Goal: Information Seeking & Learning: Learn about a topic

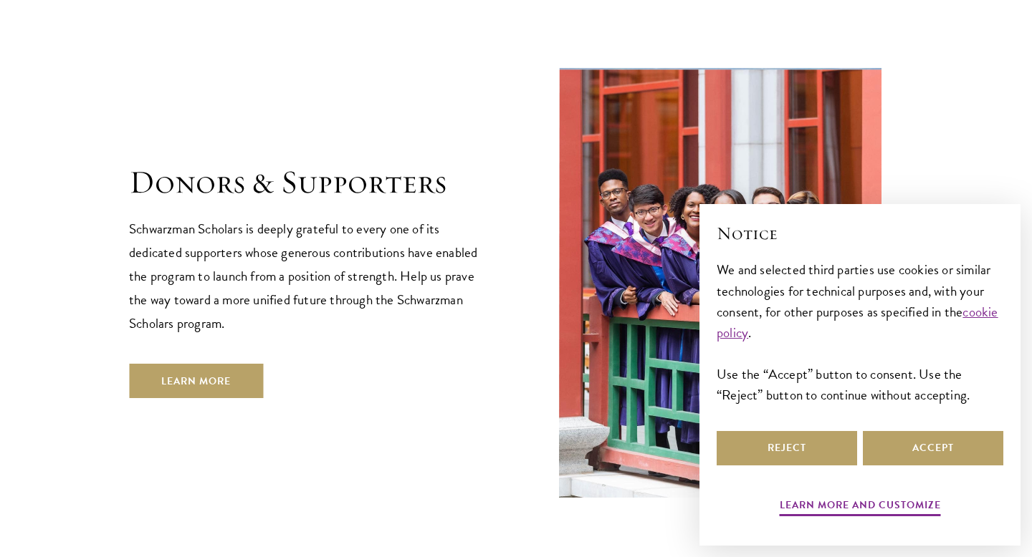
scroll to position [4110, 0]
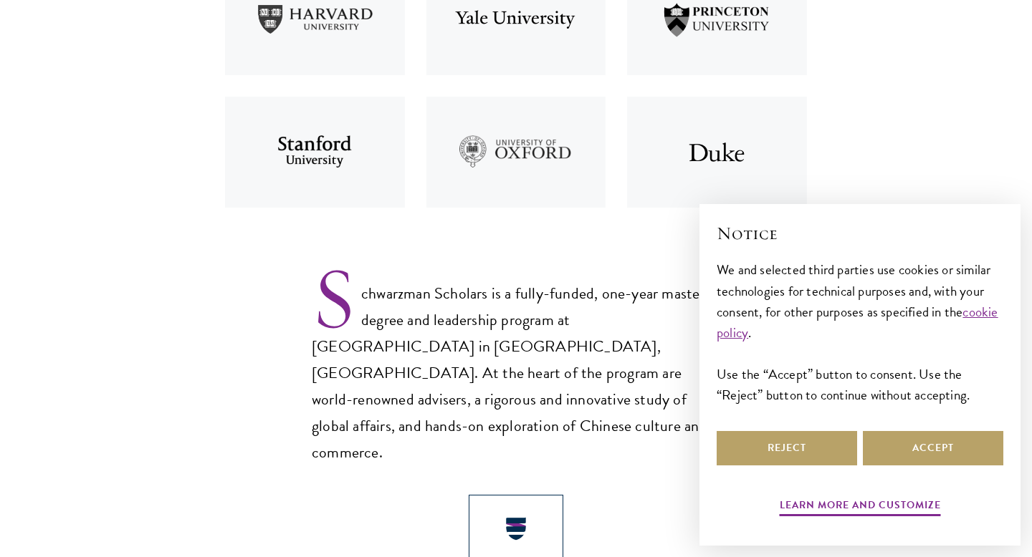
scroll to position [724, 0]
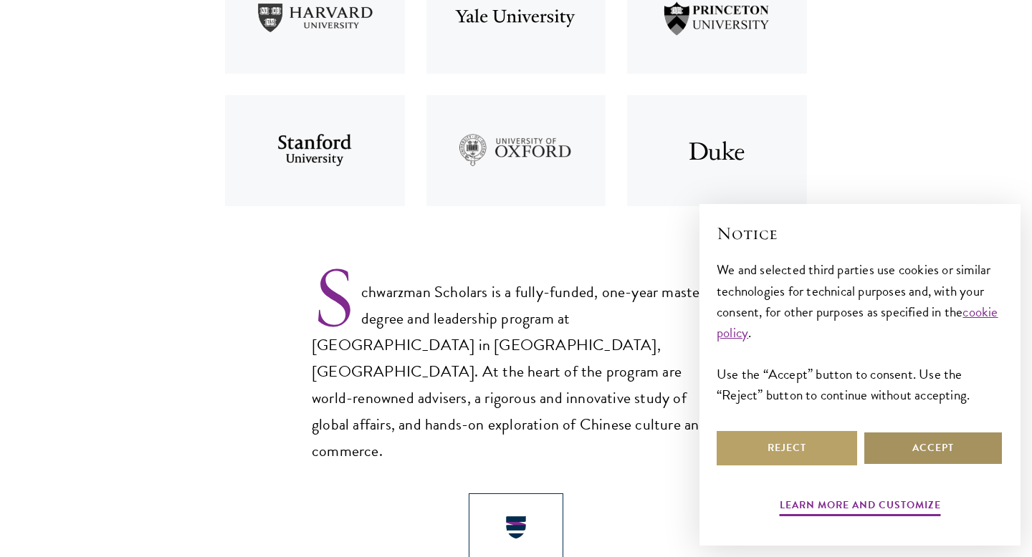
click at [907, 446] on button "Accept" at bounding box center [933, 448] width 140 height 34
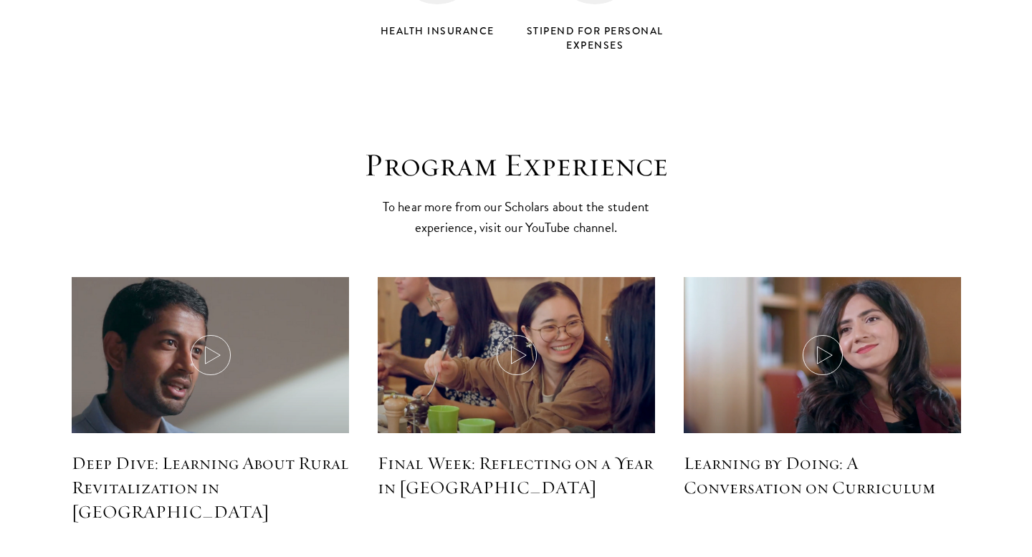
scroll to position [6262, 0]
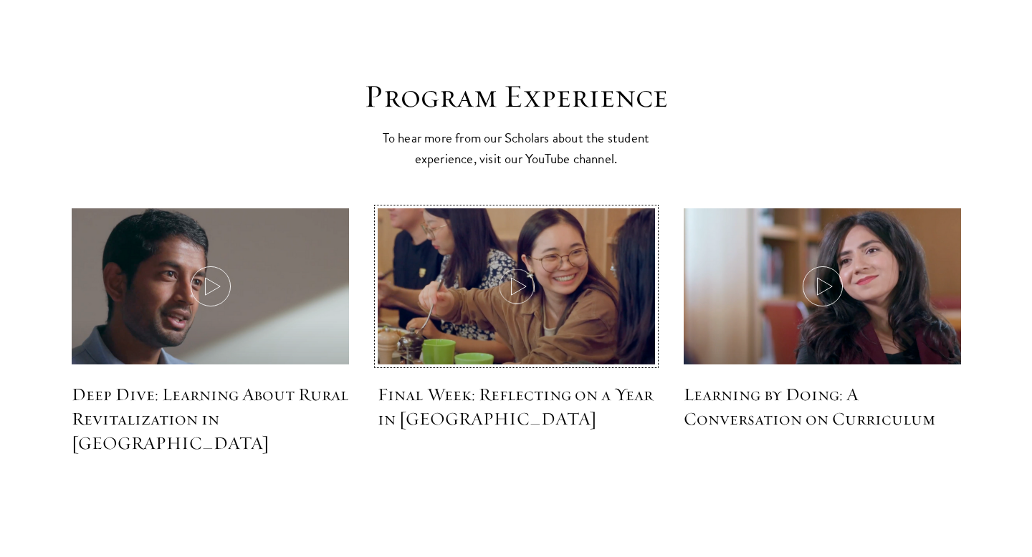
click at [534, 277] on img at bounding box center [516, 287] width 294 height 169
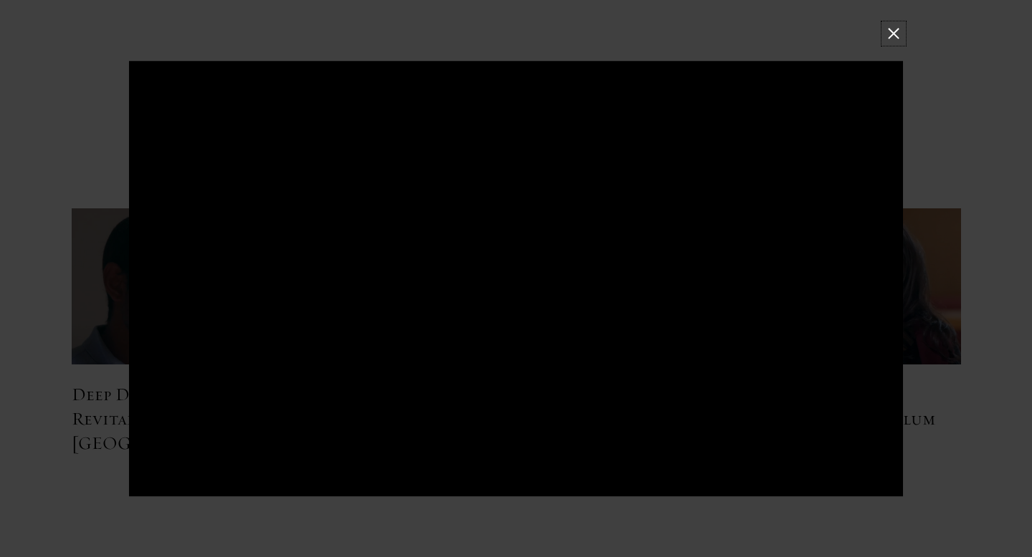
click at [891, 37] on button at bounding box center [893, 33] width 19 height 19
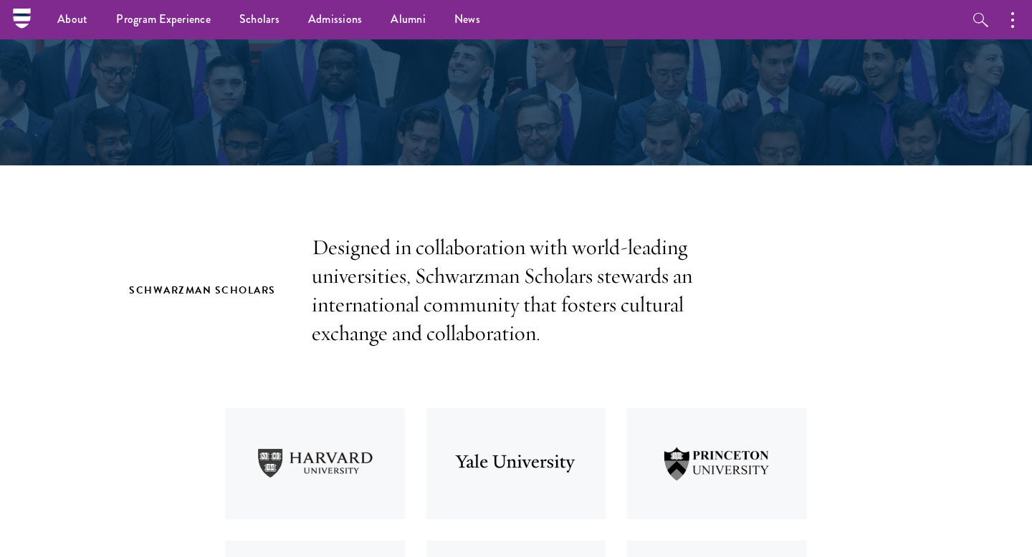
scroll to position [0, 0]
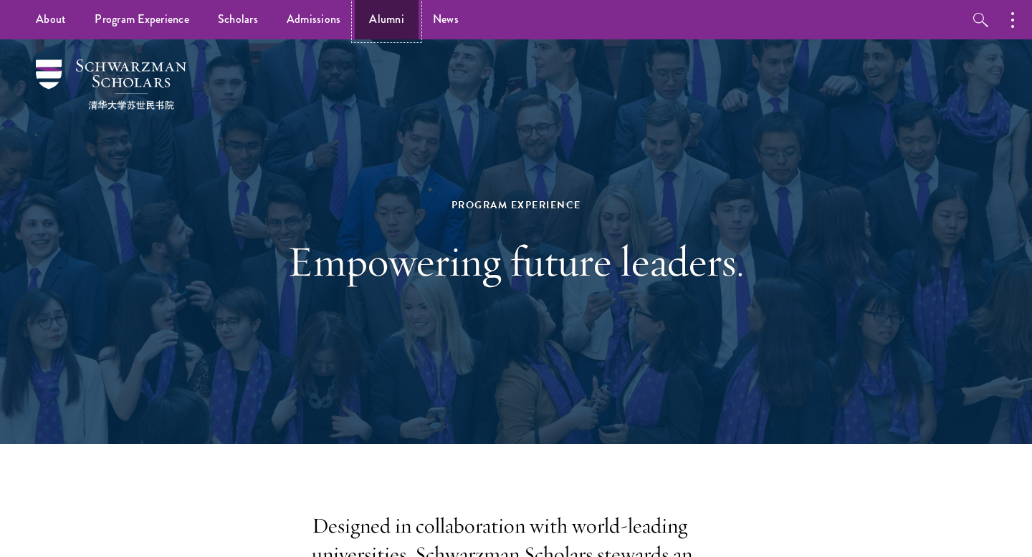
click at [385, 11] on link "Alumni" at bounding box center [387, 19] width 64 height 39
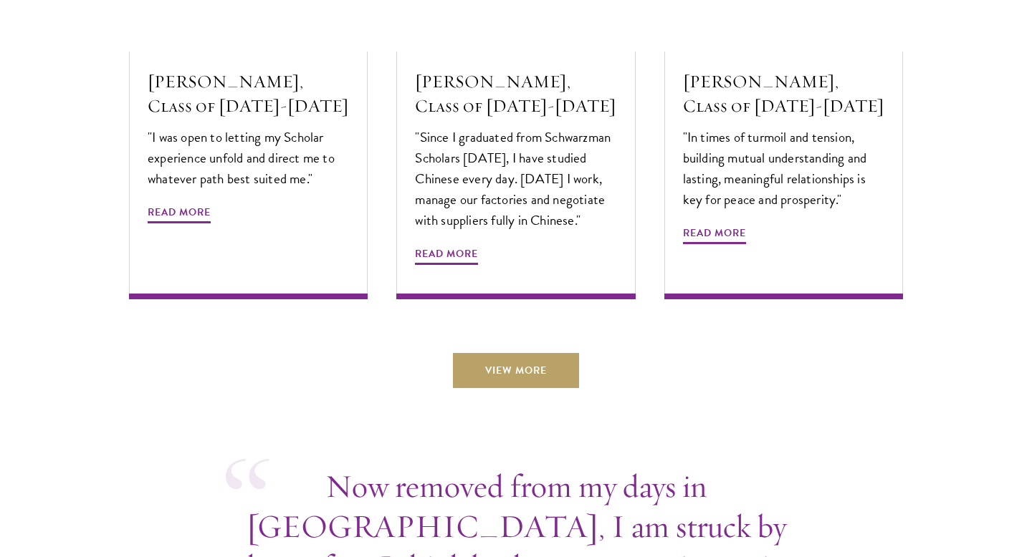
scroll to position [4994, 0]
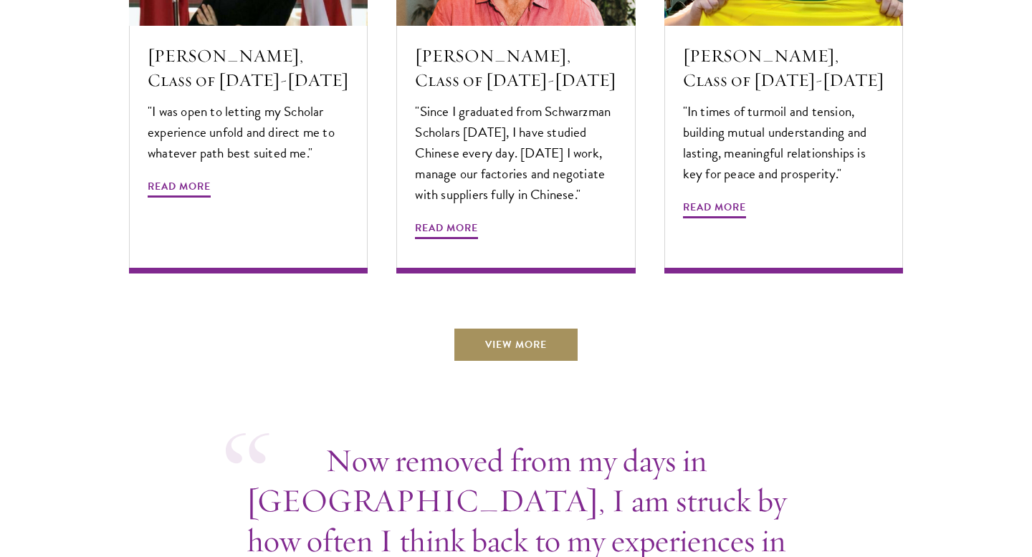
click at [486, 327] on link "View More" at bounding box center [516, 344] width 126 height 34
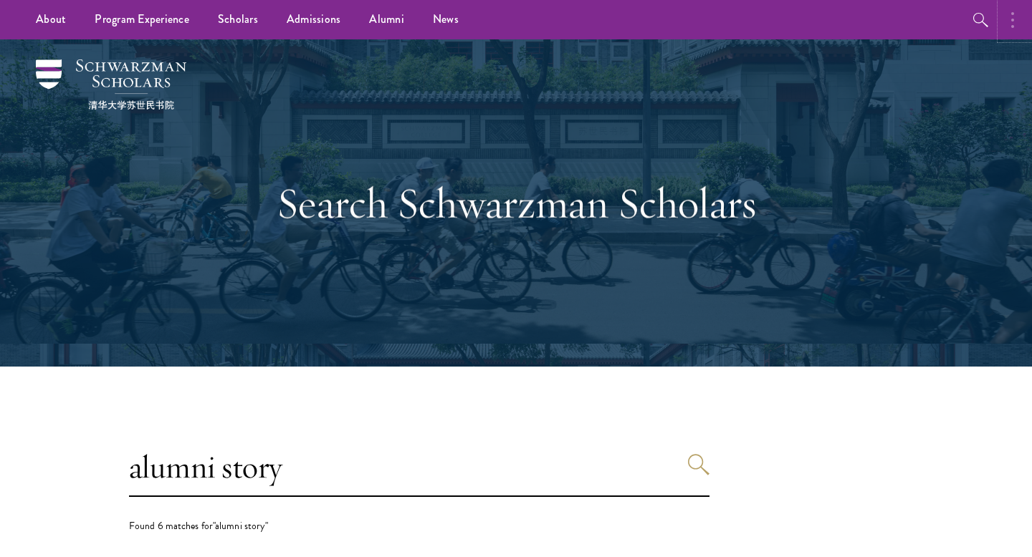
click at [1009, 25] on button "button" at bounding box center [1016, 19] width 32 height 39
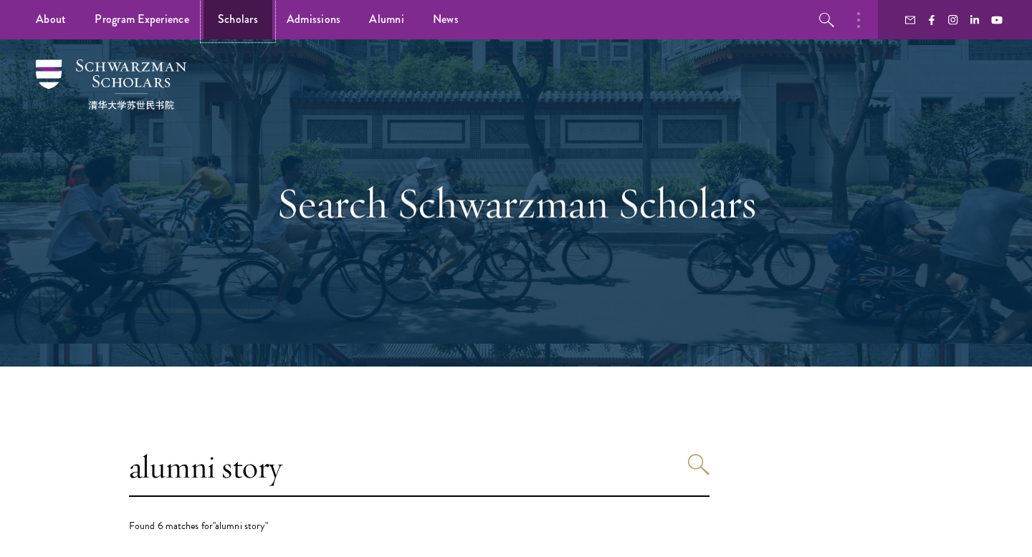
click at [248, 24] on link "Scholars" at bounding box center [237, 19] width 69 height 39
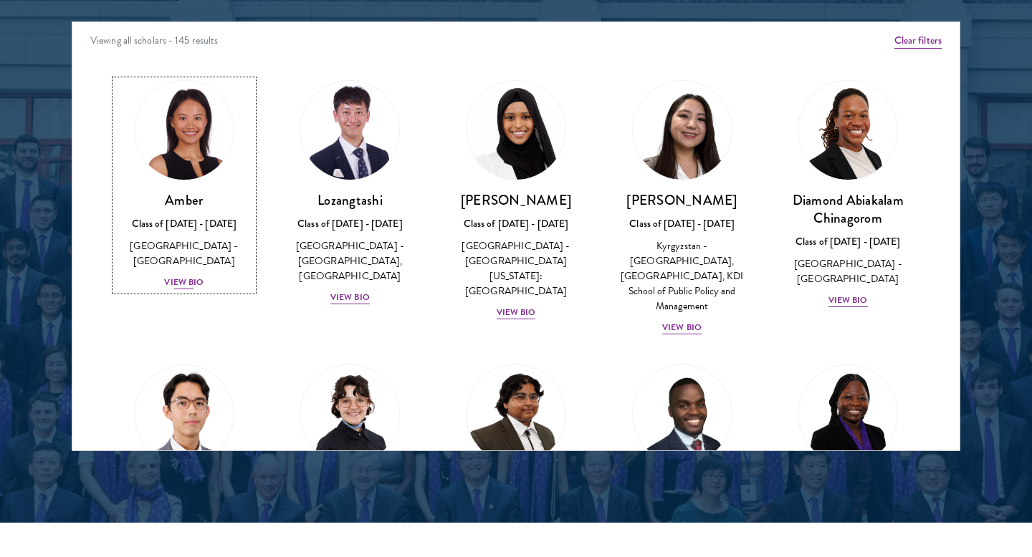
click at [196, 259] on div "Amber Class of [DATE] - [DATE] [GEOGRAPHIC_DATA] - [GEOGRAPHIC_DATA] View Bio" at bounding box center [184, 241] width 138 height 100
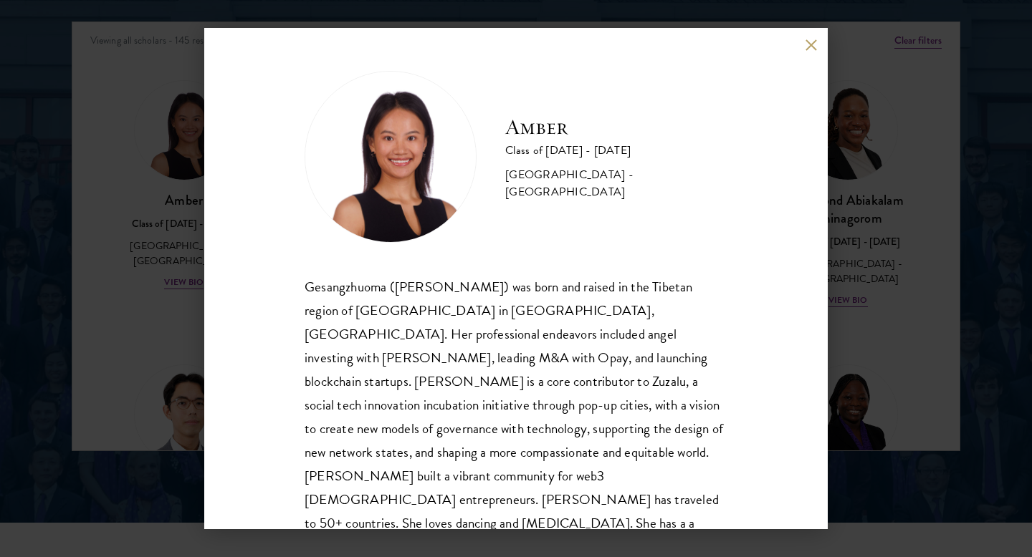
click at [807, 52] on div "Amber Class of [DATE] - [DATE] [GEOGRAPHIC_DATA] - [GEOGRAPHIC_DATA] Gesangzhuo…" at bounding box center [515, 279] width 623 height 502
click at [809, 41] on button at bounding box center [811, 45] width 12 height 12
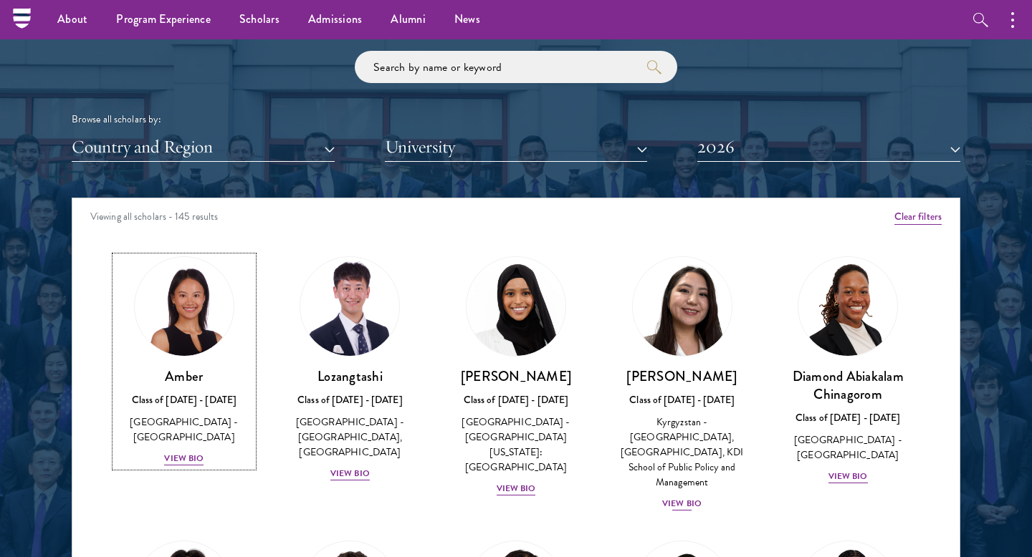
scroll to position [1699, 0]
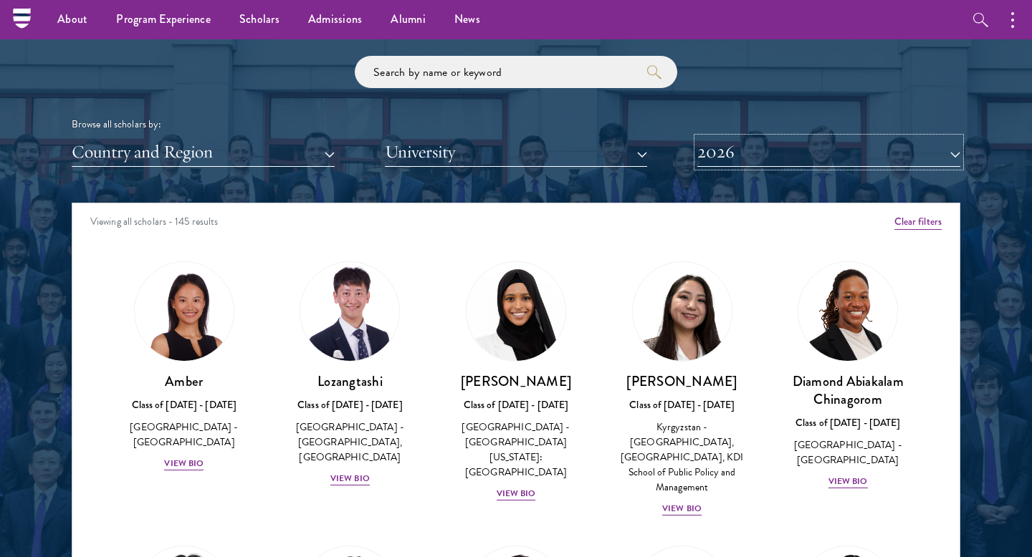
click at [739, 152] on button "2026" at bounding box center [828, 152] width 263 height 29
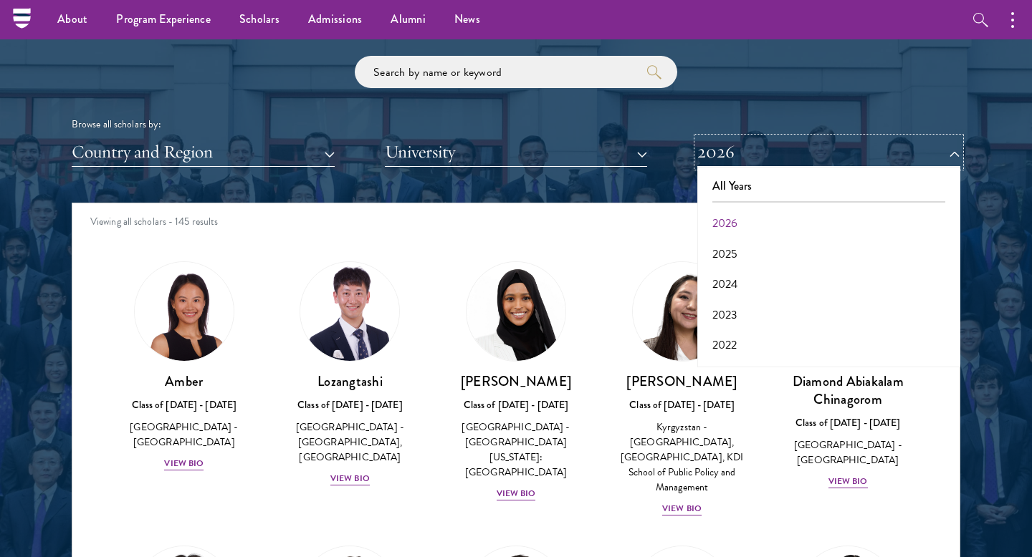
click at [739, 152] on button "2026" at bounding box center [828, 152] width 263 height 29
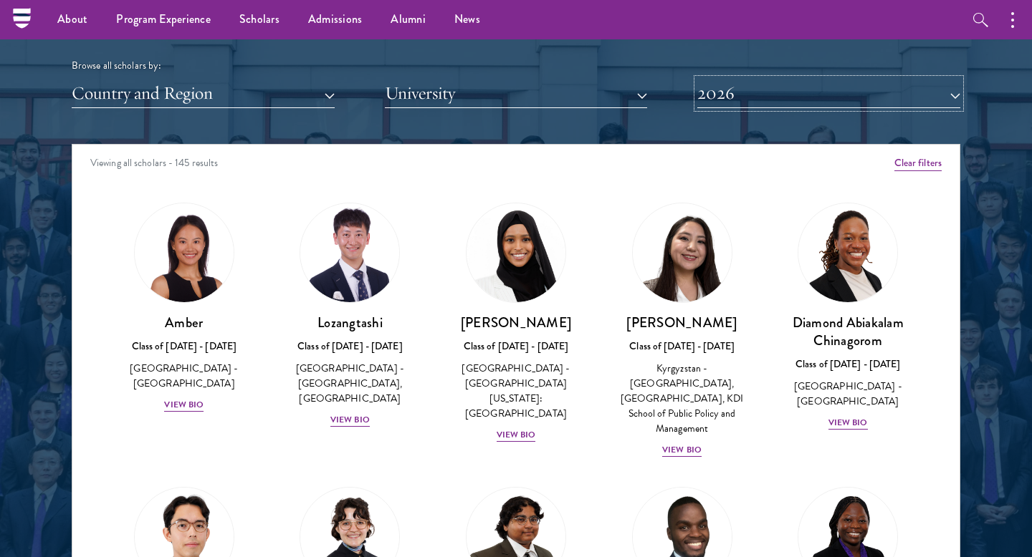
scroll to position [1616, 0]
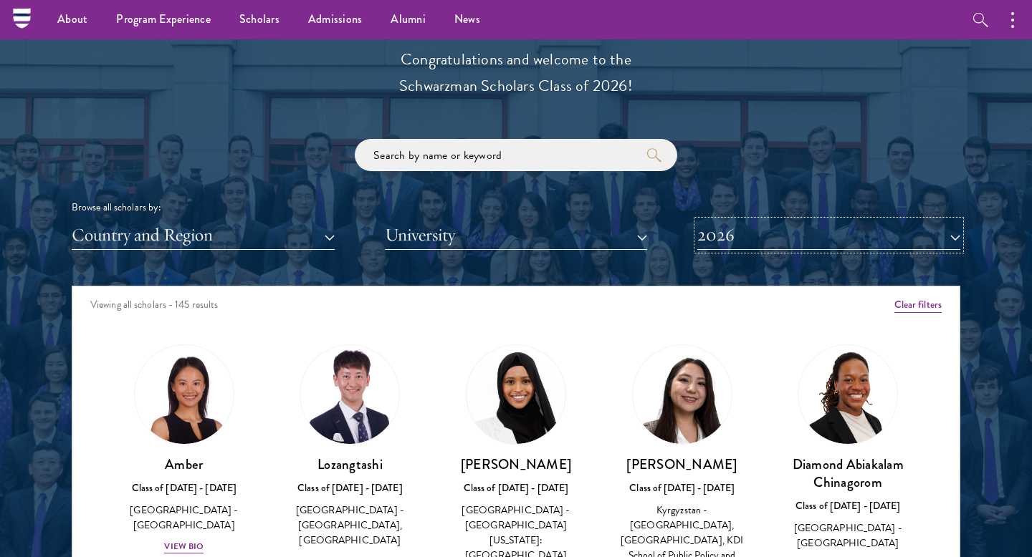
click at [724, 249] on button "2026" at bounding box center [828, 235] width 263 height 29
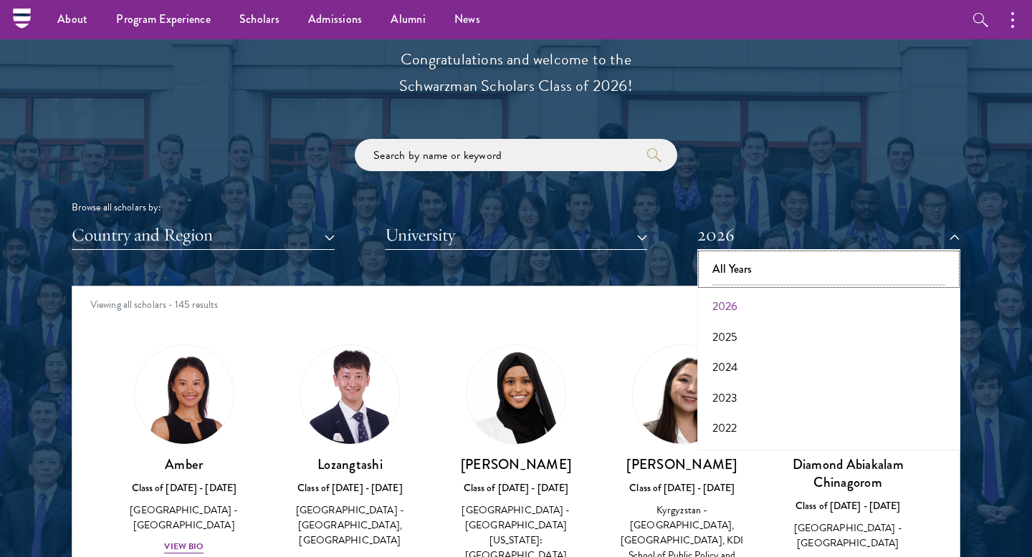
click at [734, 267] on button "All Years" at bounding box center [828, 269] width 254 height 30
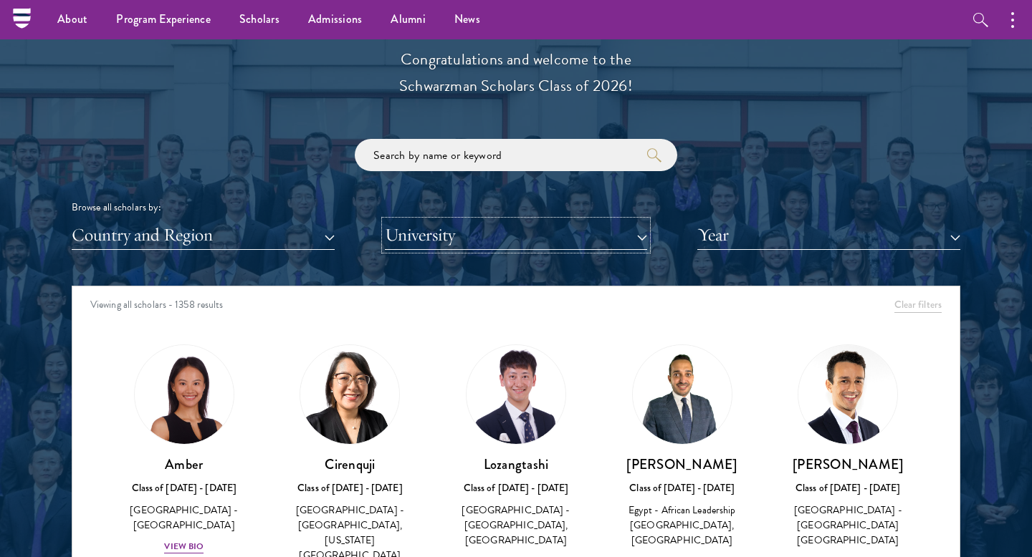
click at [489, 240] on button "University" at bounding box center [516, 235] width 263 height 29
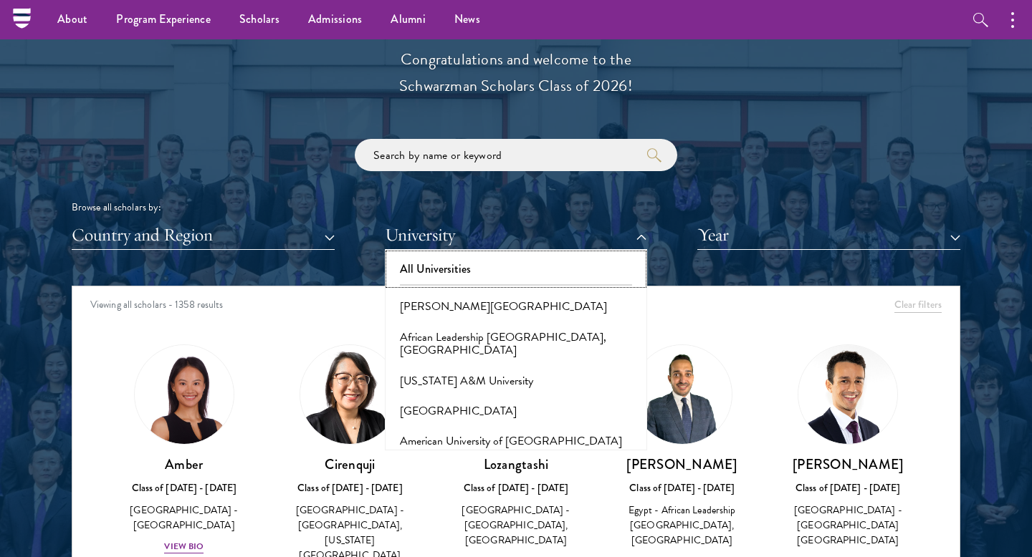
click at [476, 269] on button "All Universities" at bounding box center [516, 269] width 254 height 30
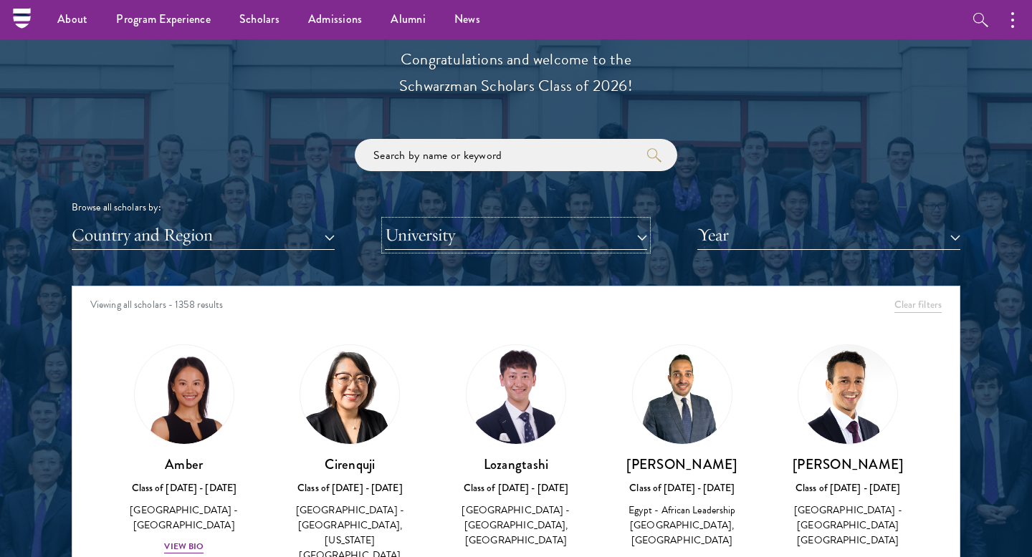
click at [474, 240] on button "University" at bounding box center [516, 235] width 263 height 29
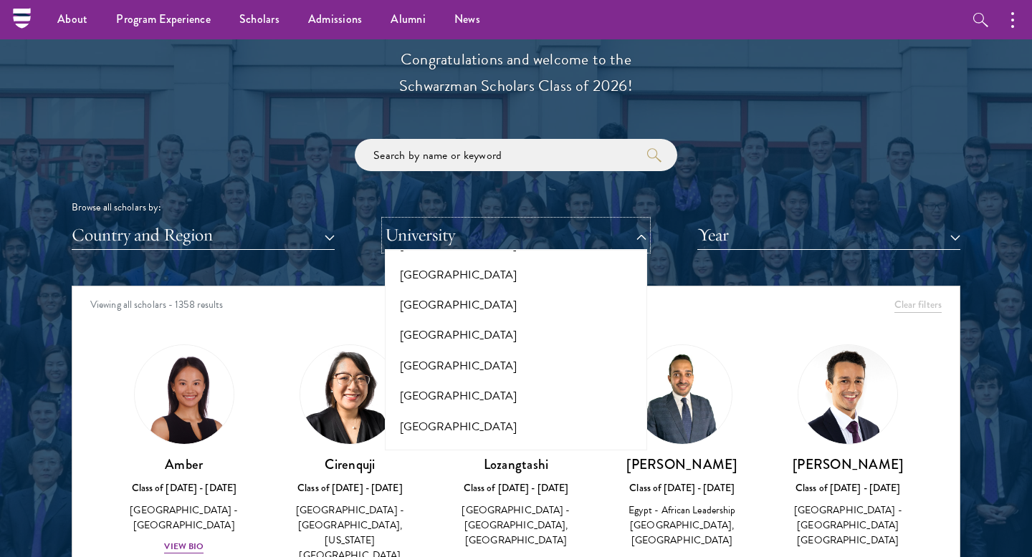
scroll to position [10856, 0]
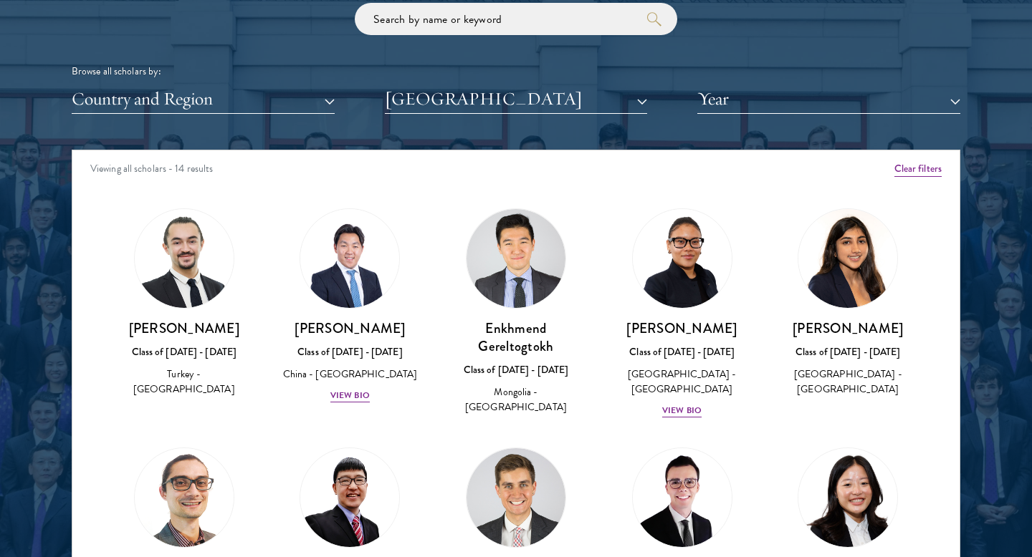
scroll to position [1755, 0]
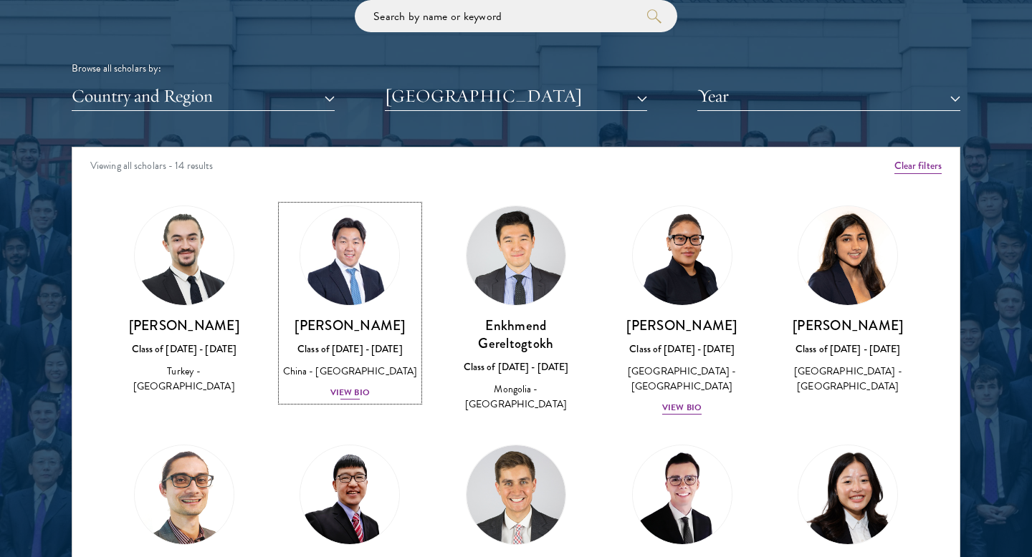
click at [345, 390] on div "View Bio" at bounding box center [349, 393] width 39 height 14
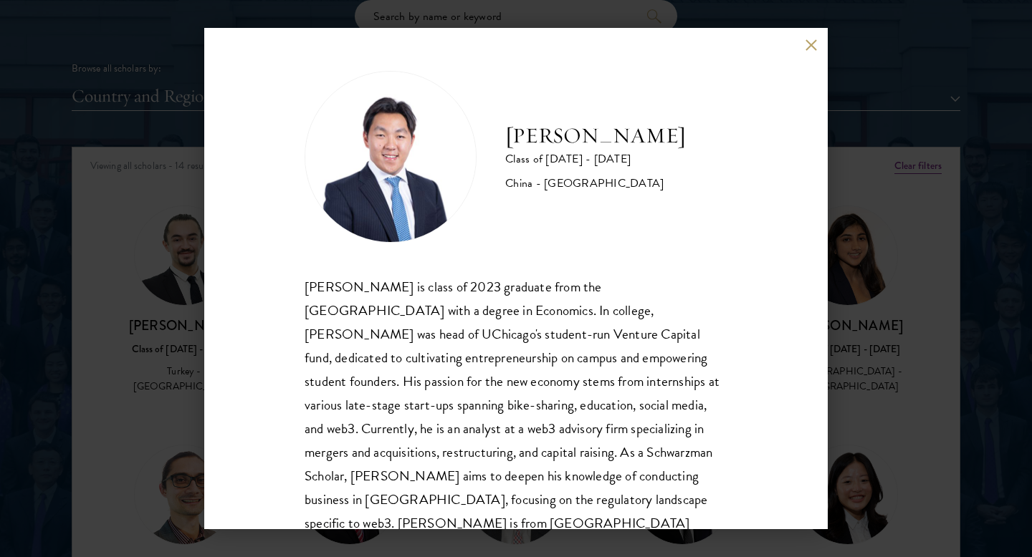
scroll to position [25, 0]
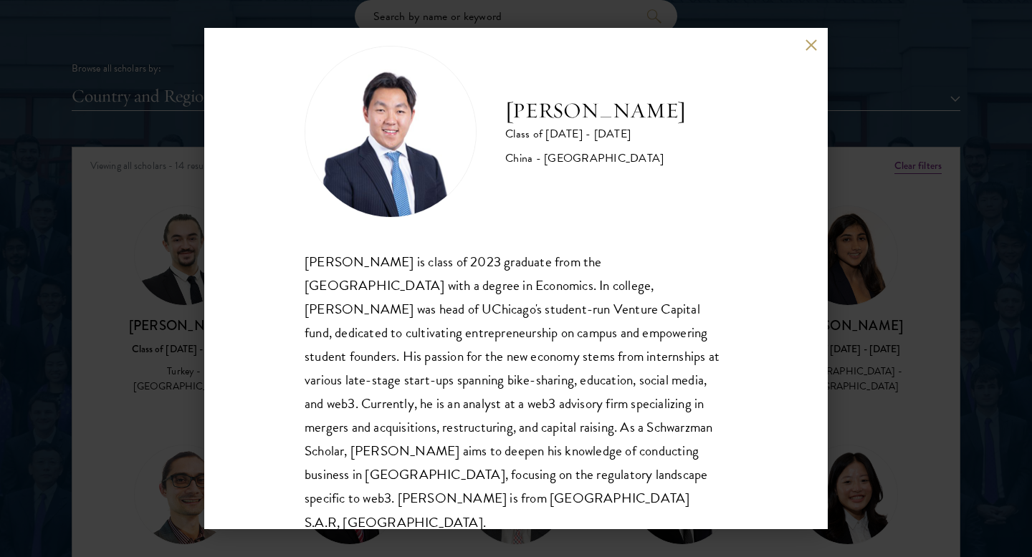
click at [805, 41] on button at bounding box center [811, 45] width 12 height 12
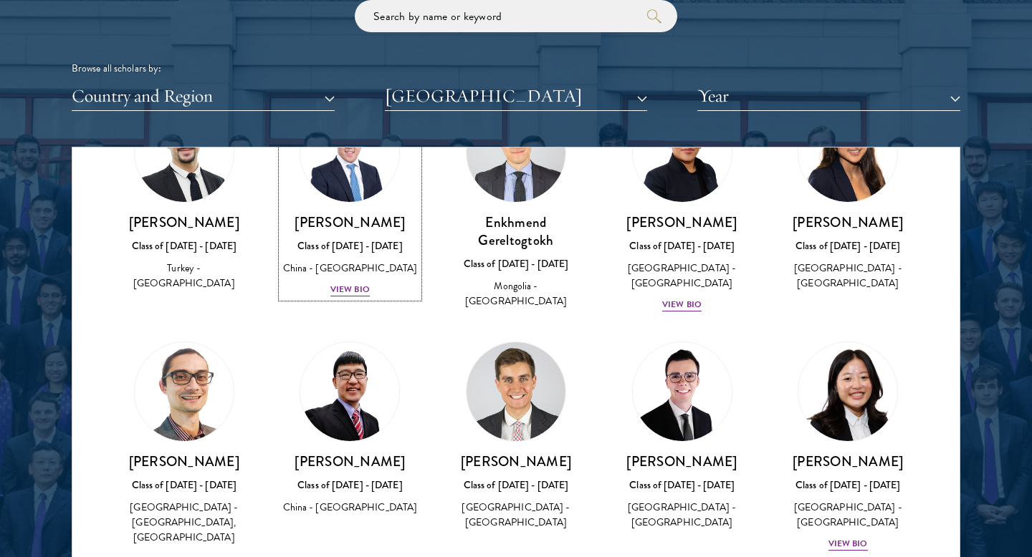
scroll to position [86, 0]
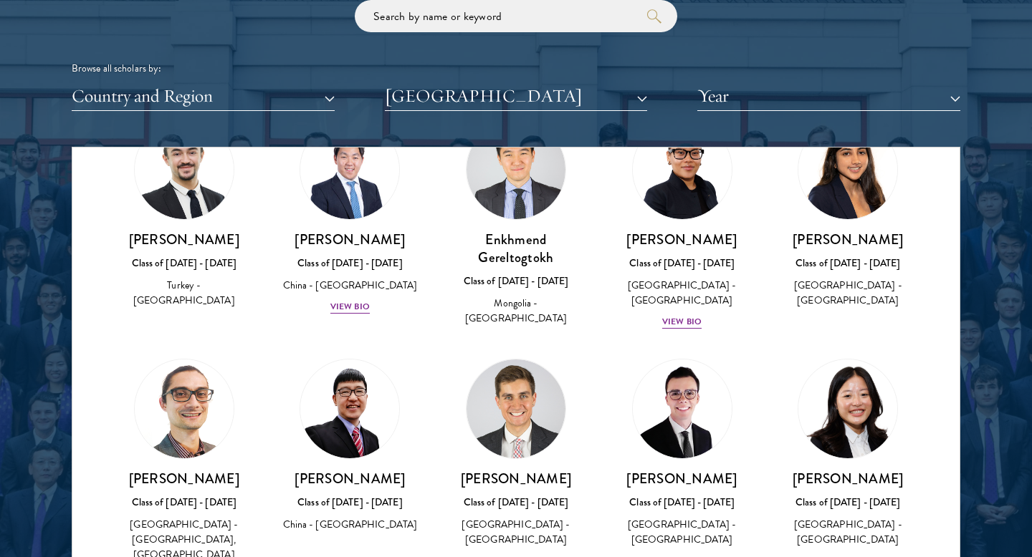
click at [529, 306] on div "[PERSON_NAME] Class of [DATE] - [DATE] Mongolia - [GEOGRAPHIC_DATA]" at bounding box center [516, 223] width 166 height 236
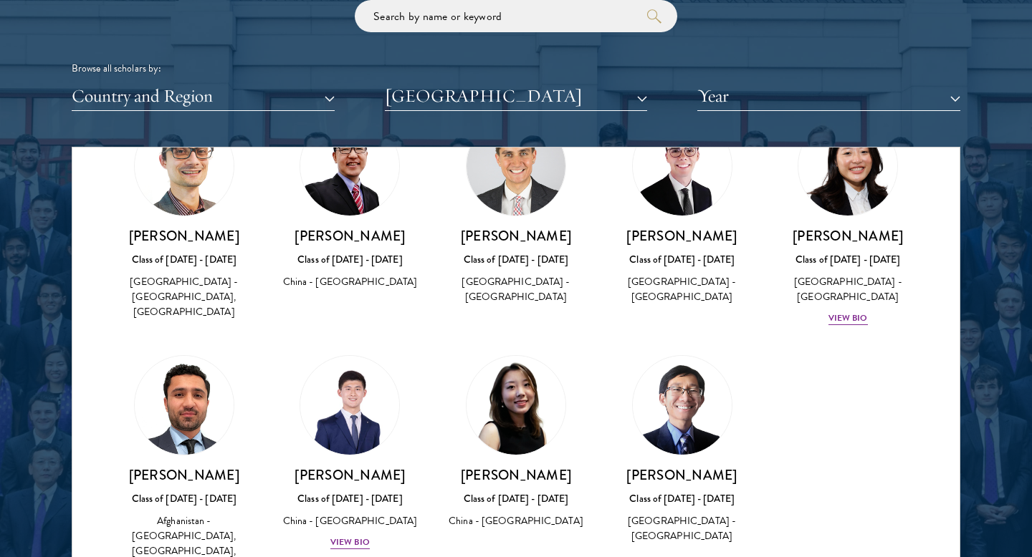
scroll to position [377, 0]
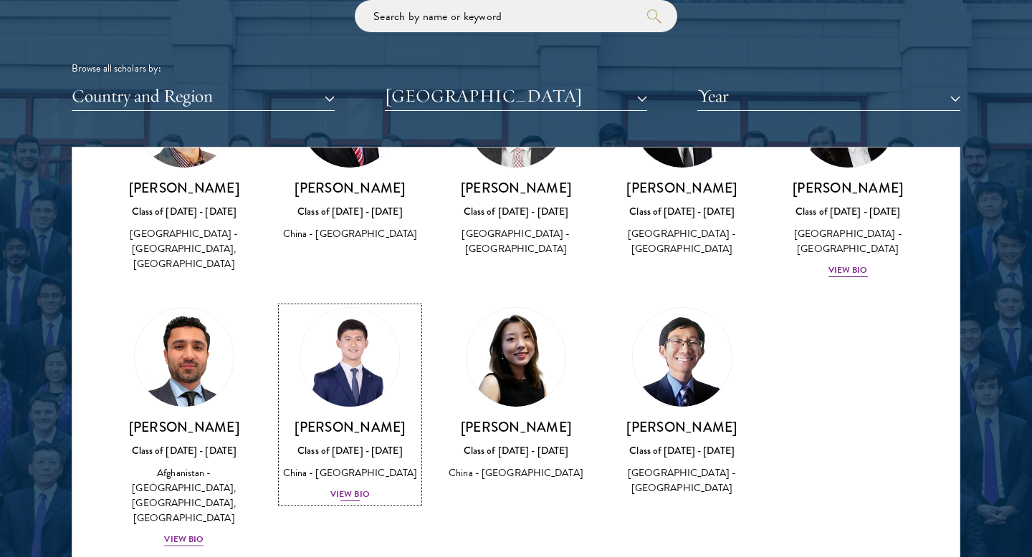
click at [337, 497] on div "View Bio" at bounding box center [349, 495] width 39 height 14
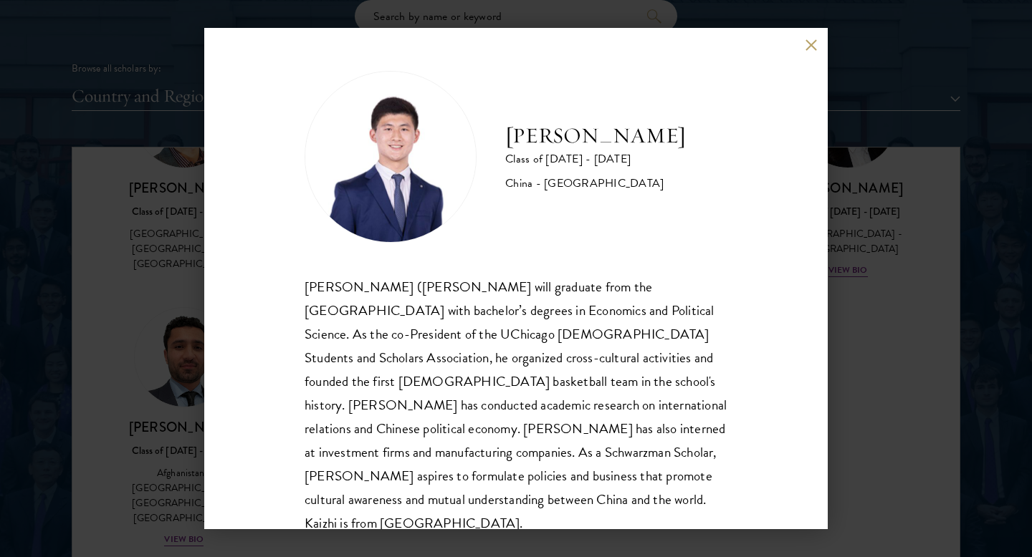
scroll to position [1, 0]
click at [807, 51] on div "[PERSON_NAME] Class of [DATE] - [DATE] [GEOGRAPHIC_DATA] - [GEOGRAPHIC_DATA] [P…" at bounding box center [515, 279] width 623 height 502
click at [810, 44] on button at bounding box center [811, 45] width 12 height 12
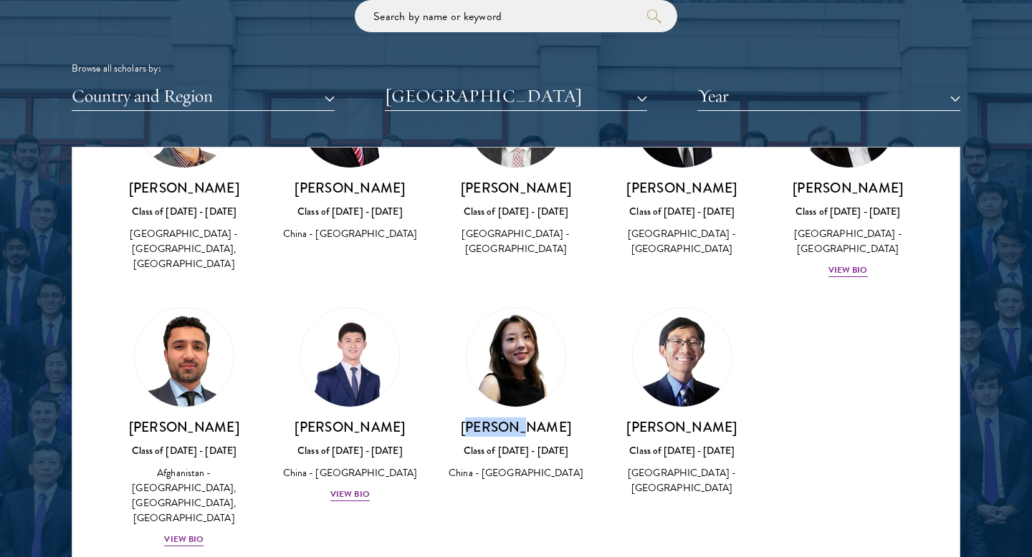
drag, startPoint x: 494, startPoint y: 430, endPoint x: 544, endPoint y: 429, distance: 50.2
click at [544, 429] on h3 "[PERSON_NAME]" at bounding box center [516, 427] width 138 height 18
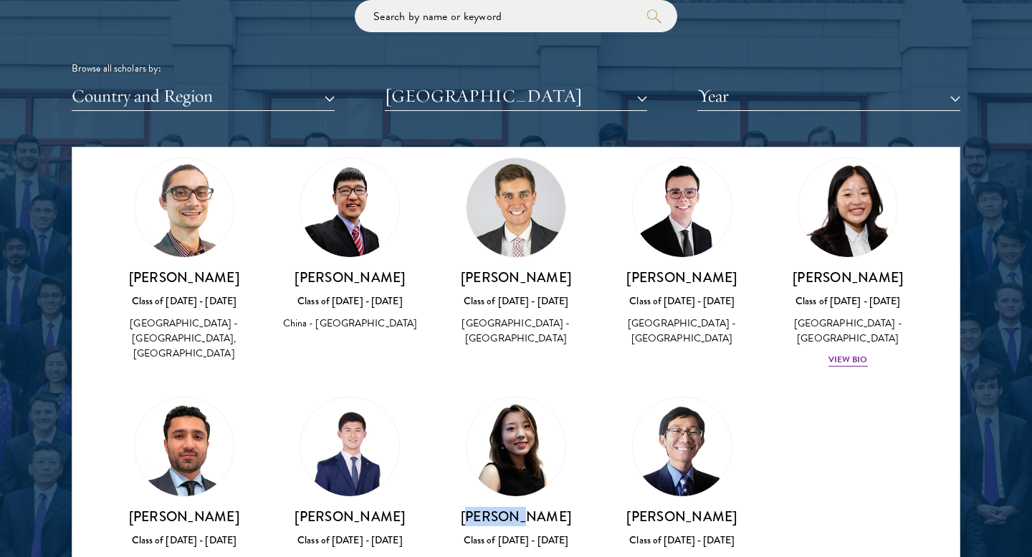
scroll to position [231, 0]
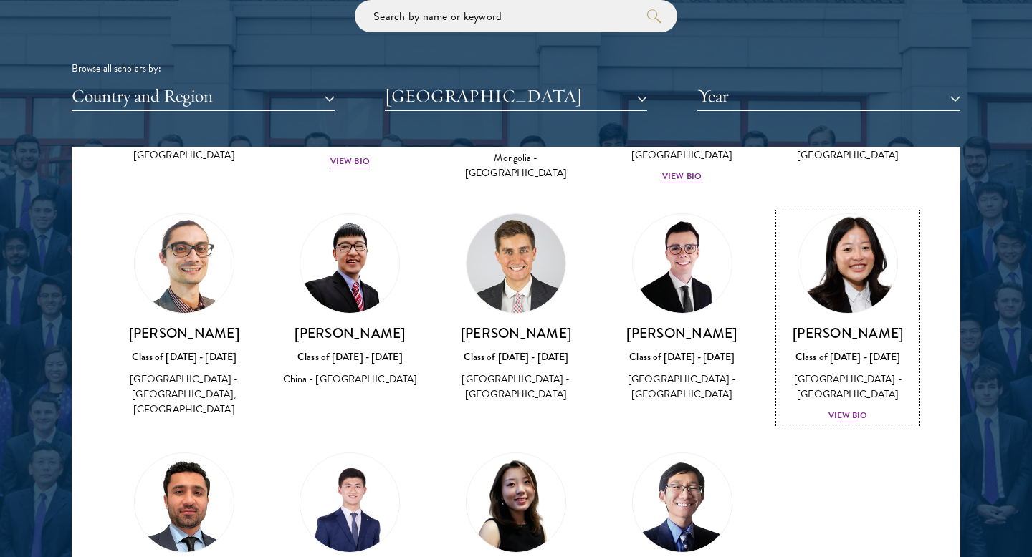
click at [843, 409] on div "View Bio" at bounding box center [847, 416] width 39 height 14
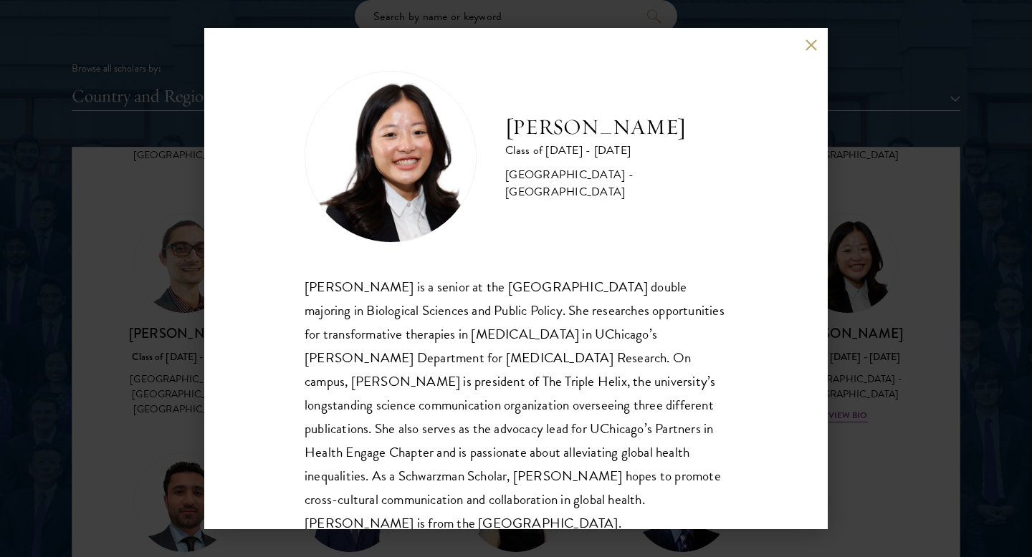
click at [810, 43] on button at bounding box center [811, 45] width 12 height 12
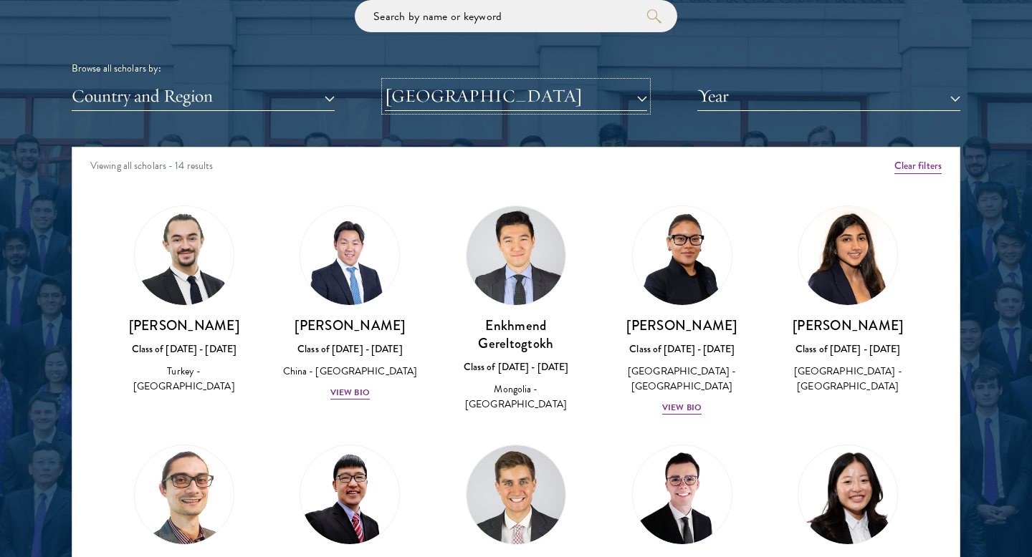
click at [570, 100] on button "[GEOGRAPHIC_DATA]" at bounding box center [516, 96] width 263 height 29
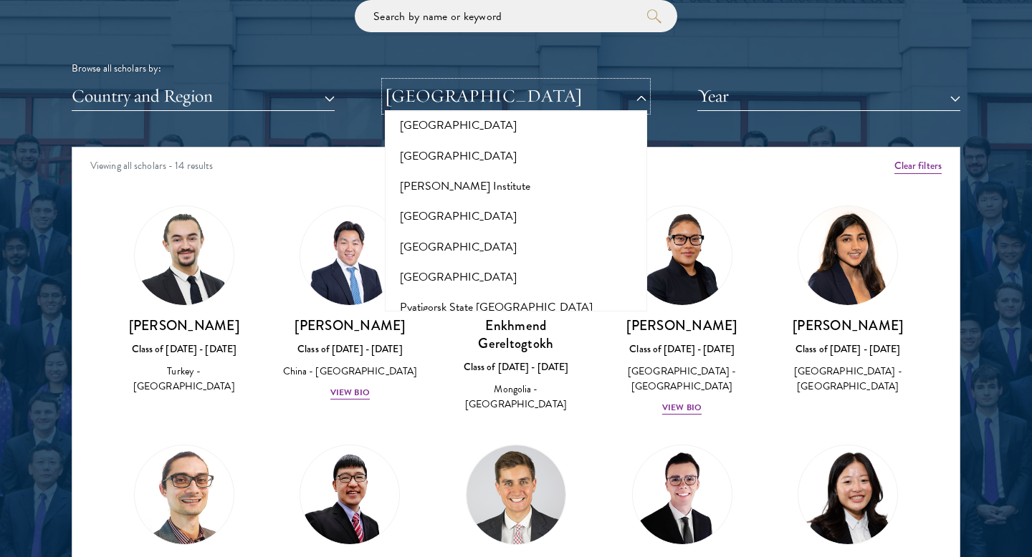
scroll to position [7003, 0]
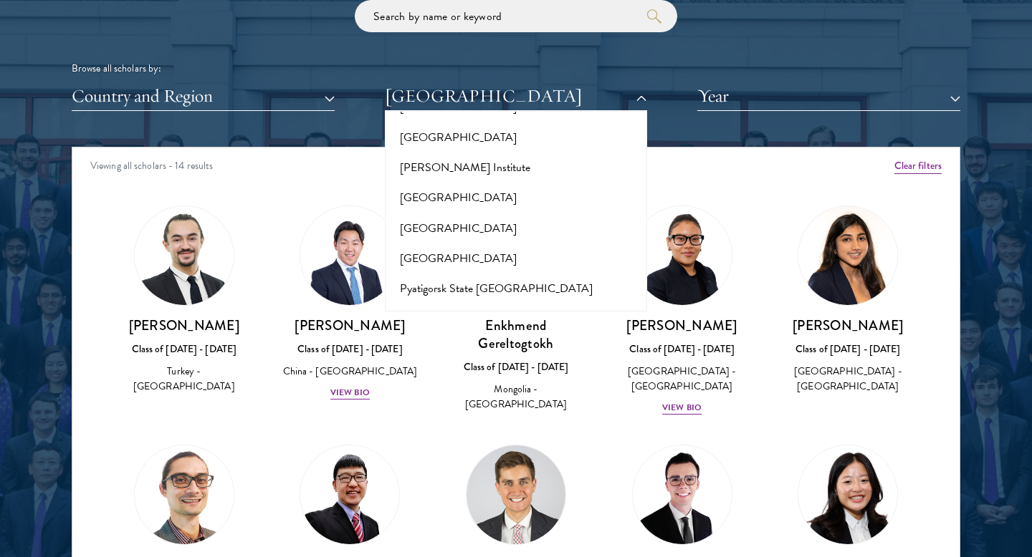
click at [525, 517] on button "[GEOGRAPHIC_DATA]" at bounding box center [516, 532] width 254 height 30
